Goal: Task Accomplishment & Management: Complete application form

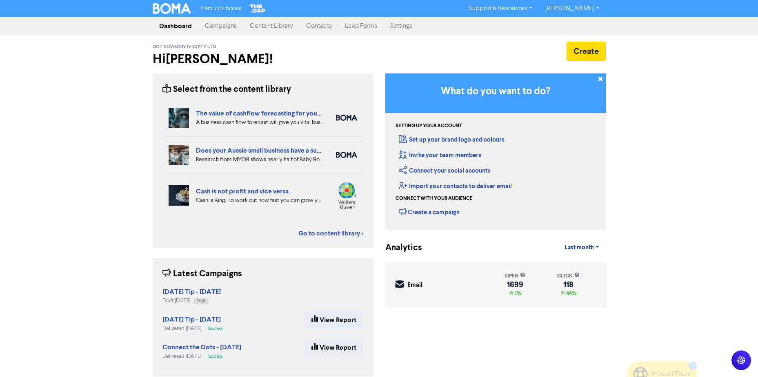
click at [317, 26] on link "Contacts" at bounding box center [318, 26] width 39 height 16
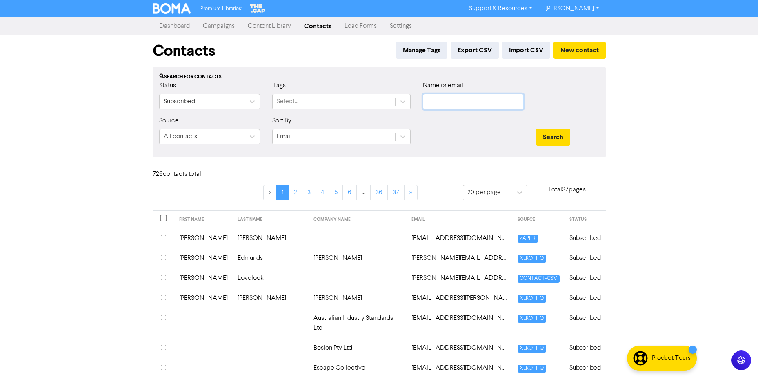
click at [442, 104] on input "text" at bounding box center [473, 102] width 101 height 16
click at [445, 101] on input "text" at bounding box center [473, 102] width 101 height 16
type input "[PERSON_NAME]"
click at [536, 129] on button "Search" at bounding box center [553, 137] width 34 height 17
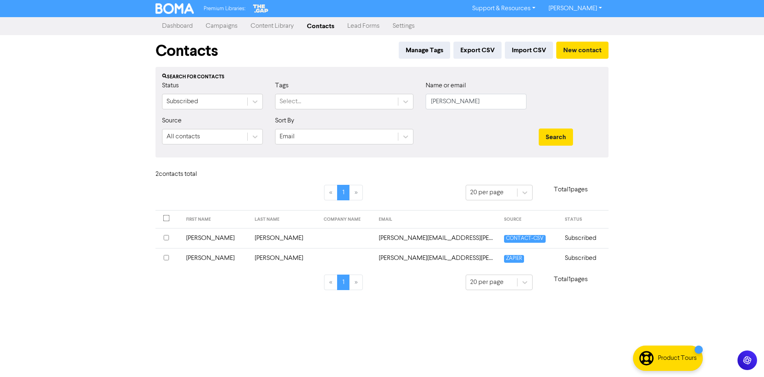
click at [250, 238] on td "[PERSON_NAME]" at bounding box center [284, 238] width 69 height 20
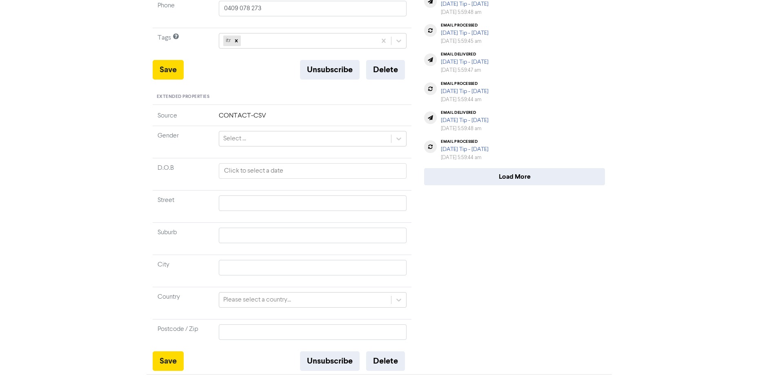
scroll to position [249, 0]
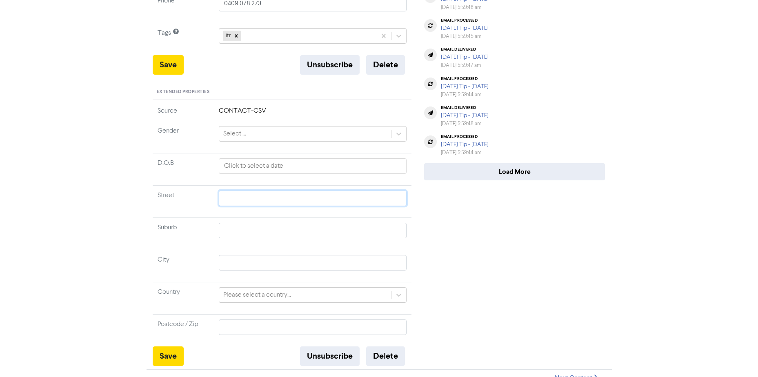
drag, startPoint x: 242, startPoint y: 183, endPoint x: 242, endPoint y: 190, distance: 7.0
click at [242, 191] on input "text" at bounding box center [313, 199] width 188 height 16
paste input "100413"
type input "100413"
drag, startPoint x: 240, startPoint y: 188, endPoint x: 193, endPoint y: 188, distance: 46.9
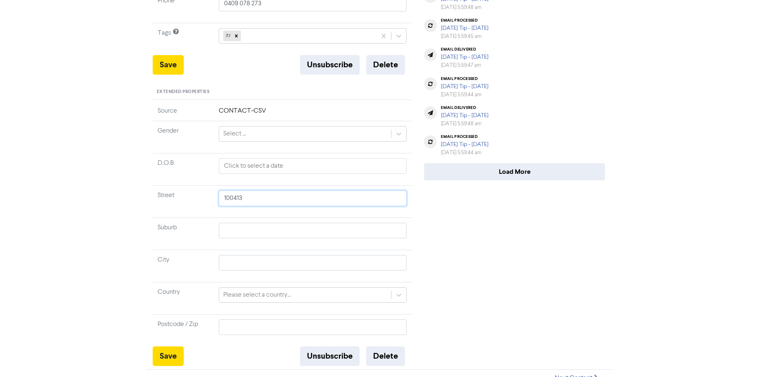
click at [193, 188] on tr "Street 100413" at bounding box center [282, 201] width 259 height 32
drag, startPoint x: 246, startPoint y: 182, endPoint x: 251, endPoint y: 186, distance: 6.4
click at [246, 191] on input "text" at bounding box center [313, 199] width 188 height 16
paste input "[STREET_ADDRESS]"
type input "[STREET_ADDRESS]"
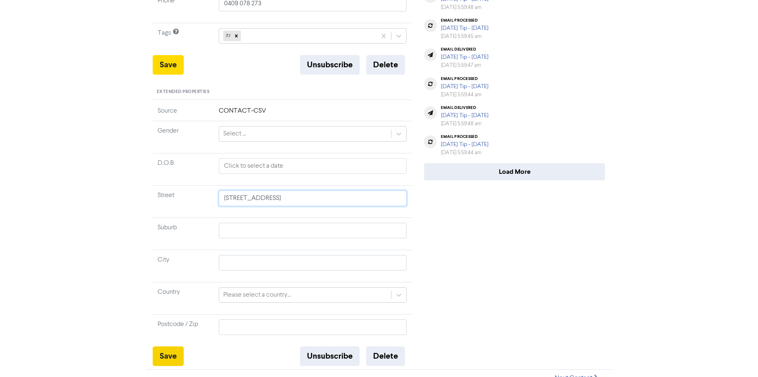
type input "[STREET_ADDRESS]"
click at [164, 349] on button "Save" at bounding box center [168, 356] width 31 height 20
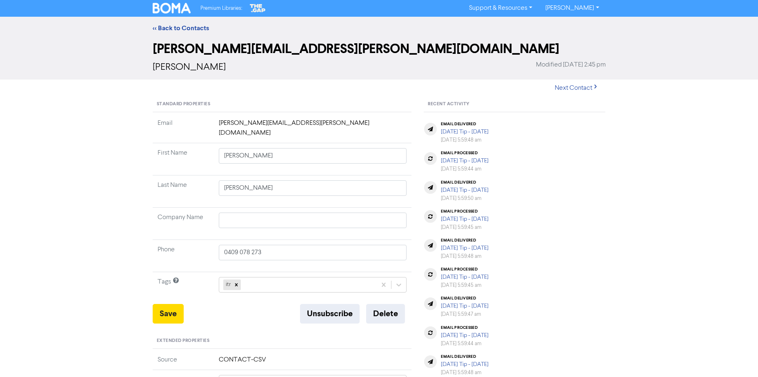
scroll to position [0, 0]
